Goal: Transaction & Acquisition: Download file/media

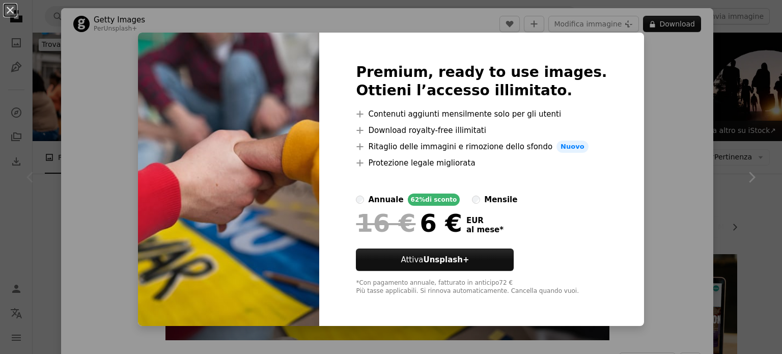
click at [636, 67] on div "An X shape Premium, ready to use images. Ottieni l’accesso illimitato. A plus s…" at bounding box center [391, 177] width 782 height 354
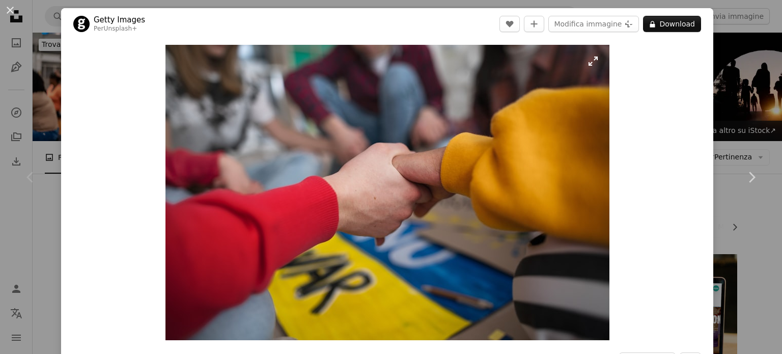
drag, startPoint x: 430, startPoint y: 149, endPoint x: 538, endPoint y: 110, distance: 115.4
click at [538, 110] on img "Ingrandisci questa immagine" at bounding box center [387, 192] width 444 height 295
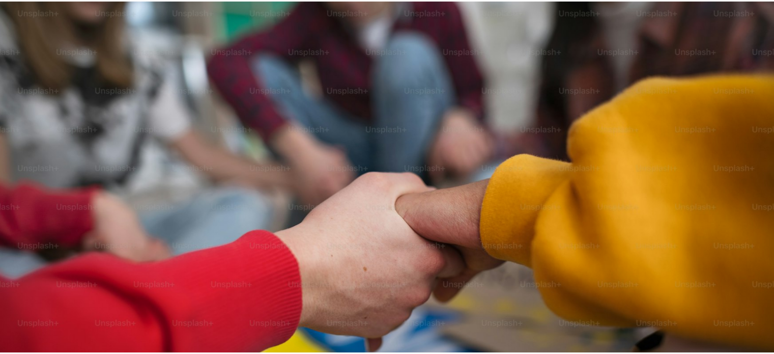
scroll to position [78, 0]
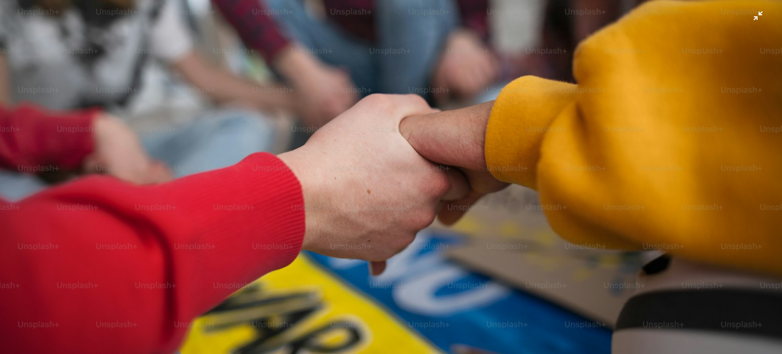
click at [538, 110] on img "Rimpicciolisci questa immagine" at bounding box center [390, 181] width 783 height 521
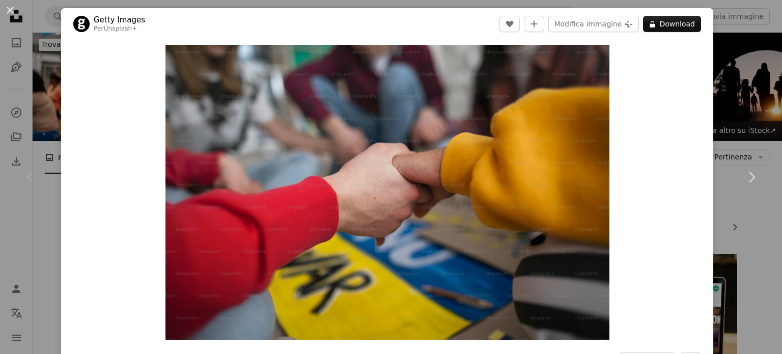
click at [727, 49] on div "An X shape Chevron left Chevron right Getty Images Per Unsplash+ A heart A plus…" at bounding box center [391, 177] width 782 height 354
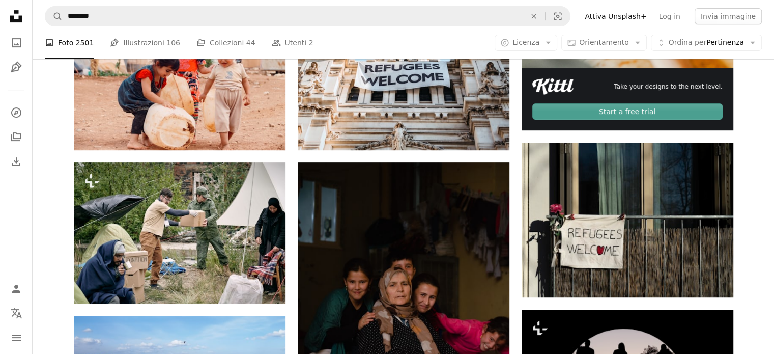
scroll to position [560, 0]
